Goal: Check status: Check status

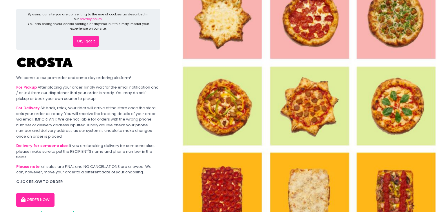
click at [88, 34] on div "Ok, I got it" at bounding box center [88, 39] width 124 height 16
click at [86, 41] on button "Ok, I got it" at bounding box center [86, 41] width 26 height 11
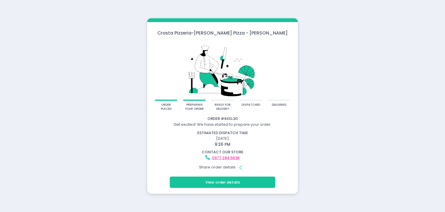
click at [189, 43] on img at bounding box center [223, 69] width 136 height 59
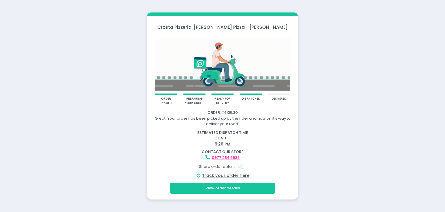
click at [249, 189] on button "View order details" at bounding box center [222, 187] width 105 height 11
